Goal: Book appointment/travel/reservation

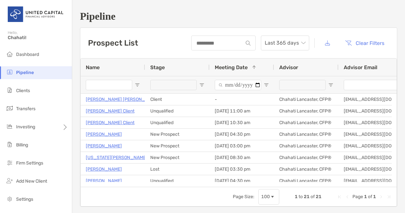
scroll to position [156, 0]
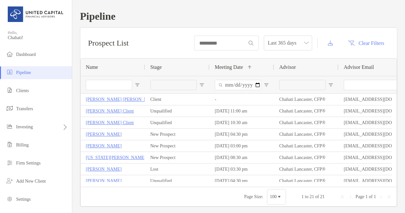
click at [94, 84] on input "Name Filter Input" at bounding box center [109, 85] width 46 height 10
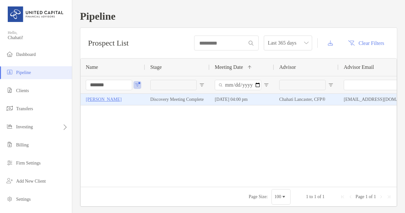
type input "*******"
click at [94, 96] on p "[PERSON_NAME]" at bounding box center [104, 99] width 36 height 8
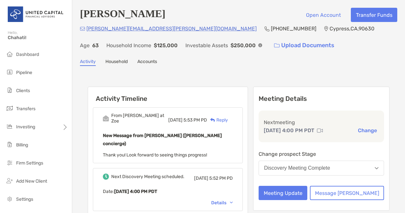
click at [356, 130] on button "Change" at bounding box center [367, 130] width 23 height 7
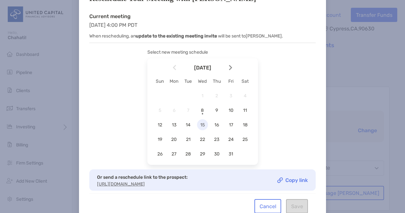
click at [201, 124] on span "15" at bounding box center [202, 124] width 11 height 5
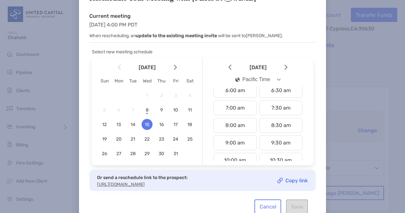
scroll to position [110, 0]
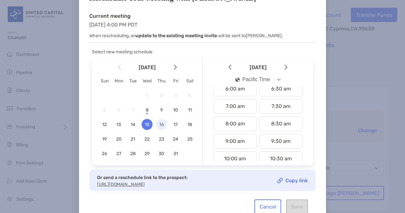
click at [163, 123] on span "16" at bounding box center [161, 124] width 11 height 5
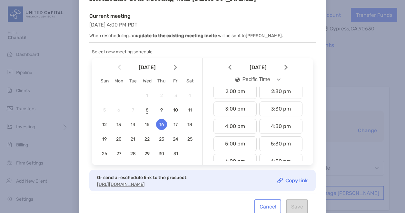
scroll to position [248, 0]
click at [236, 121] on div "4:00 pm" at bounding box center [235, 124] width 43 height 15
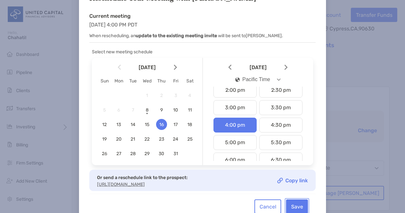
click at [295, 206] on button "Save" at bounding box center [297, 206] width 22 height 14
